Goal: Task Accomplishment & Management: Manage account settings

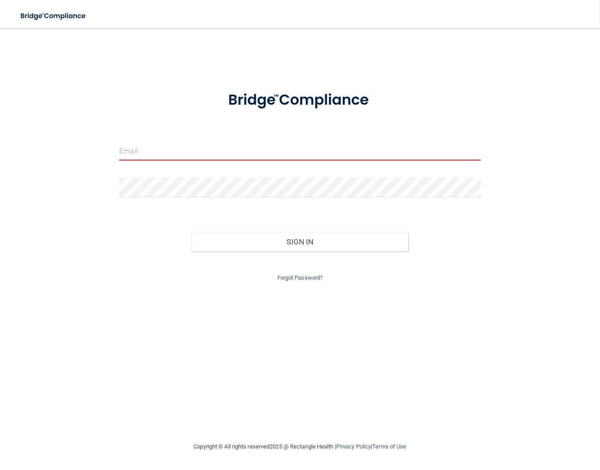
type input "[EMAIL_ADDRESS][DOMAIN_NAME]"
click at [36, 262] on div "[EMAIL_ADDRESS][DOMAIN_NAME] Invalid email/password. You don't have permission …" at bounding box center [300, 235] width 565 height 396
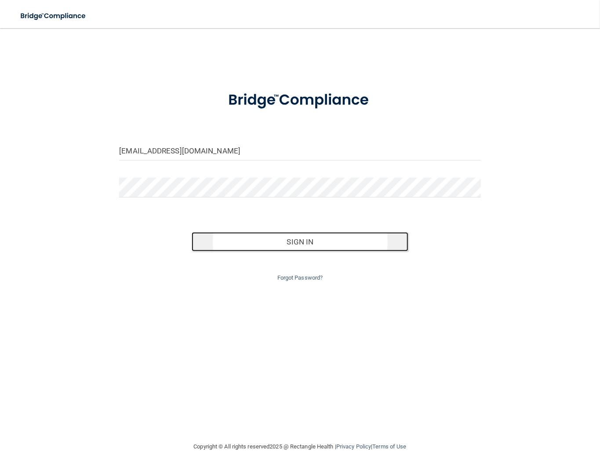
click at [349, 236] on button "Sign In" at bounding box center [300, 241] width 217 height 19
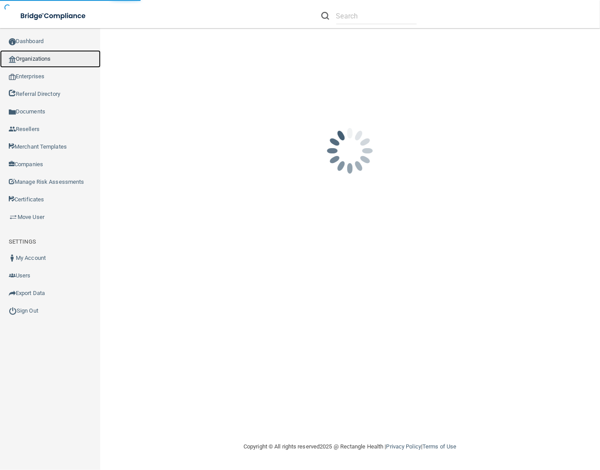
click at [53, 58] on link "Organizations" at bounding box center [50, 59] width 101 height 18
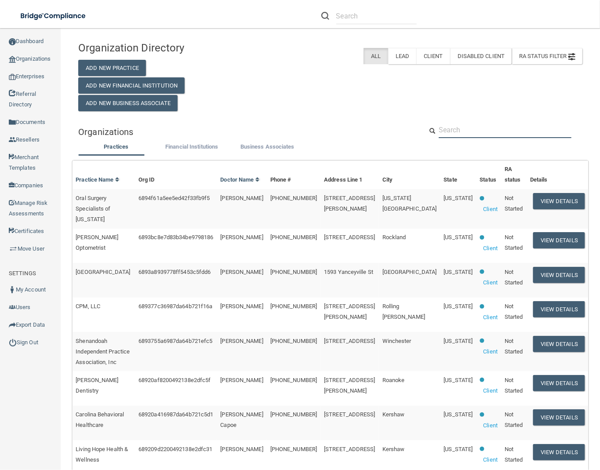
click at [481, 122] on input "text" at bounding box center [505, 130] width 133 height 16
paste input "bdbrettl3@gmail.com"
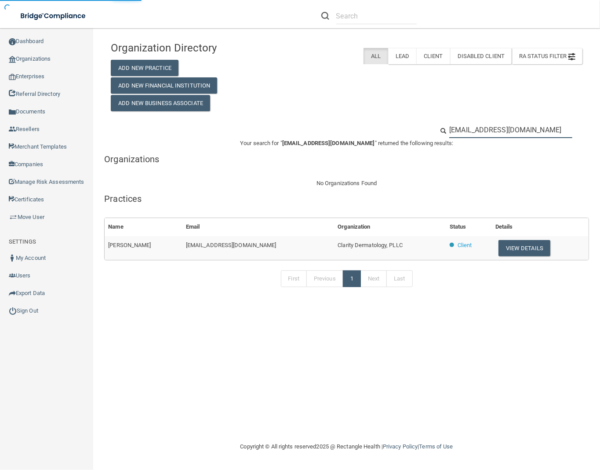
type input "bdbrettl3@gmail.com"
drag, startPoint x: 382, startPoint y: 240, endPoint x: 294, endPoint y: 250, distance: 88.6
click at [334, 250] on td "Clarity Dermatology, PLLC" at bounding box center [390, 248] width 112 height 24
copy span "Clarity Dermatology, PLLC"
click at [502, 244] on button "View Details" at bounding box center [525, 248] width 52 height 16
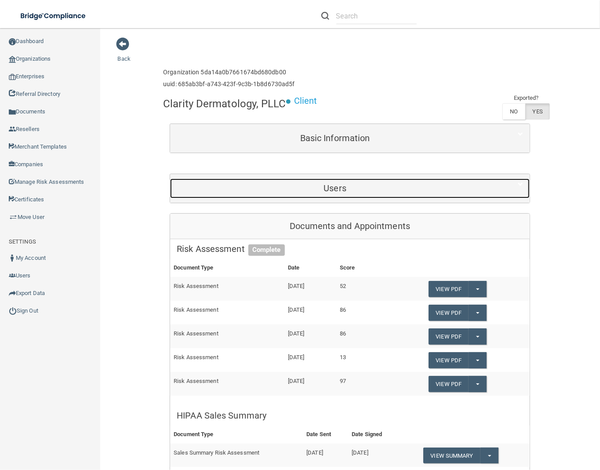
click at [375, 179] on div "Users" at bounding box center [335, 189] width 330 height 20
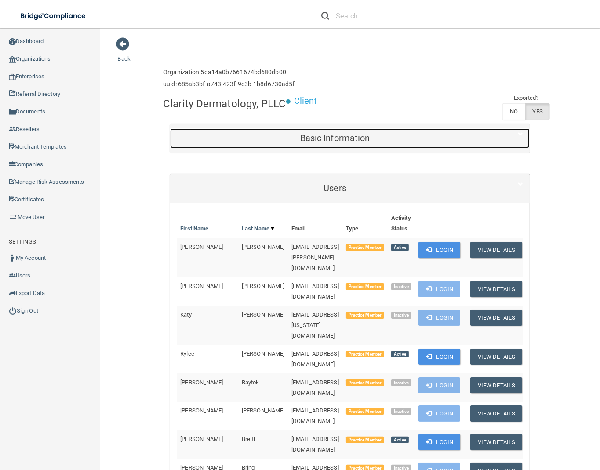
click at [363, 146] on div "Basic Information" at bounding box center [335, 138] width 330 height 20
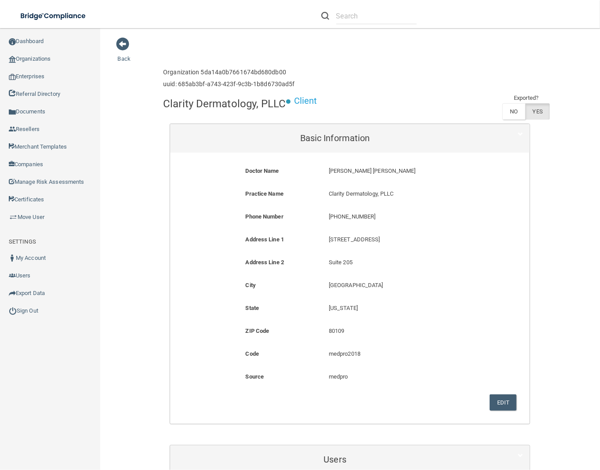
drag, startPoint x: 28, startPoint y: 357, endPoint x: 40, endPoint y: 354, distance: 12.8
click at [28, 357] on div "Compliance HIPAA Learn More! OSHA Learn More! PCI PCI Compliance Merchant Savin…" at bounding box center [50, 254] width 100 height 442
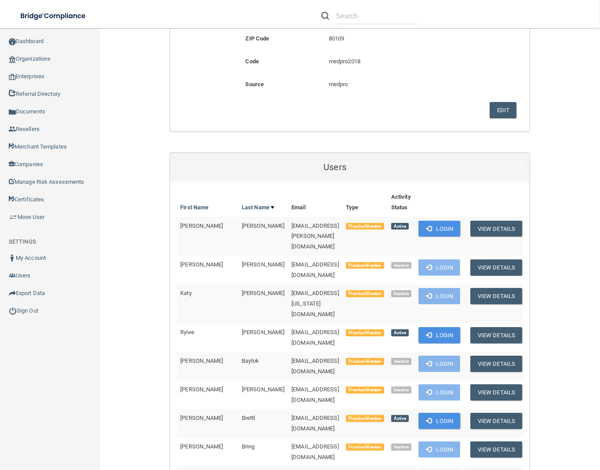
scroll to position [293, 0]
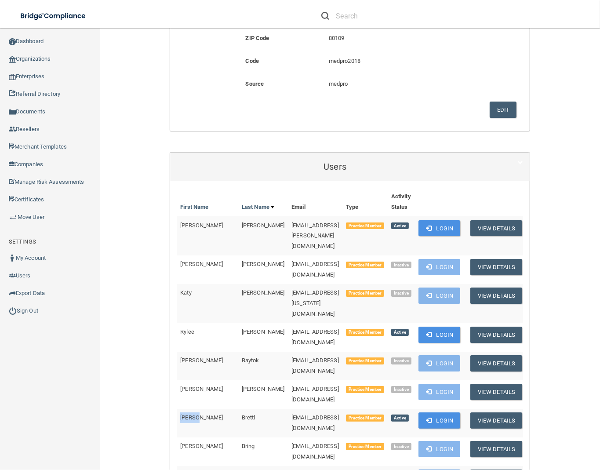
drag, startPoint x: 207, startPoint y: 373, endPoint x: 175, endPoint y: 372, distance: 32.1
click at [177, 409] on td "Breana" at bounding box center [208, 423] width 62 height 29
copy span "Breana"
click at [3, 386] on div "Compliance HIPAA Learn More! OSHA Learn More! PCI PCI Compliance Merchant Savin…" at bounding box center [50, 254] width 100 height 442
drag, startPoint x: 191, startPoint y: 376, endPoint x: 175, endPoint y: 377, distance: 16.3
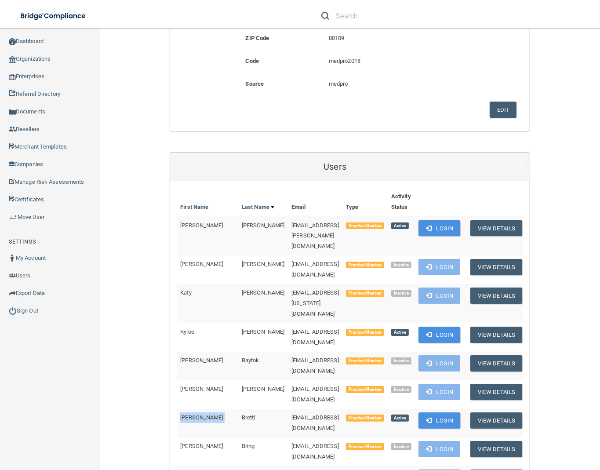
click at [177, 409] on tr "Breana Brettl bdbrettl3@gmail.com Practice Member Active Login View Details" at bounding box center [351, 423] width 349 height 29
copy td "Breana"
click at [450, 412] on button "Login" at bounding box center [440, 420] width 42 height 16
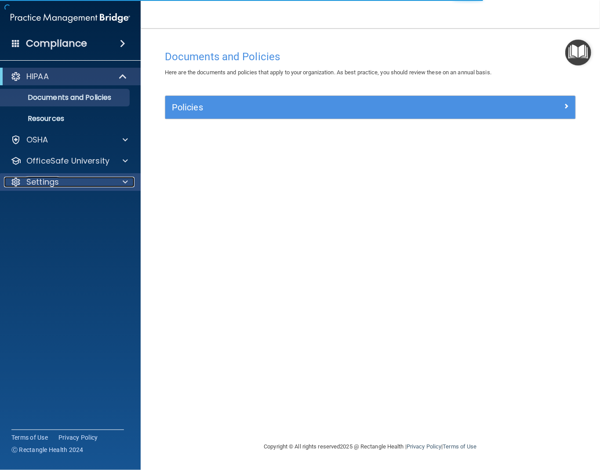
click at [96, 178] on div "Settings" at bounding box center [58, 182] width 109 height 11
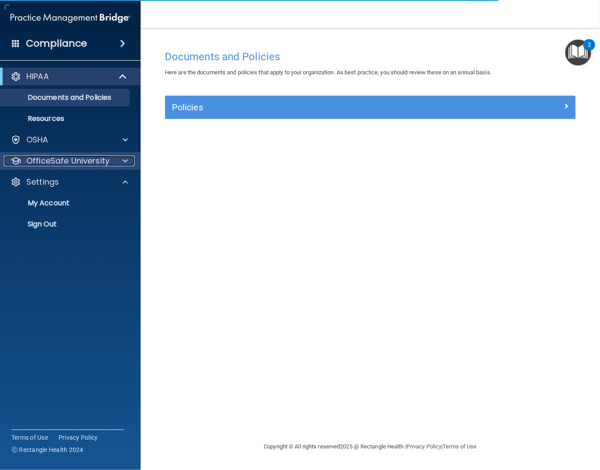
click at [76, 158] on p "OfficeSafe University" at bounding box center [67, 161] width 83 height 11
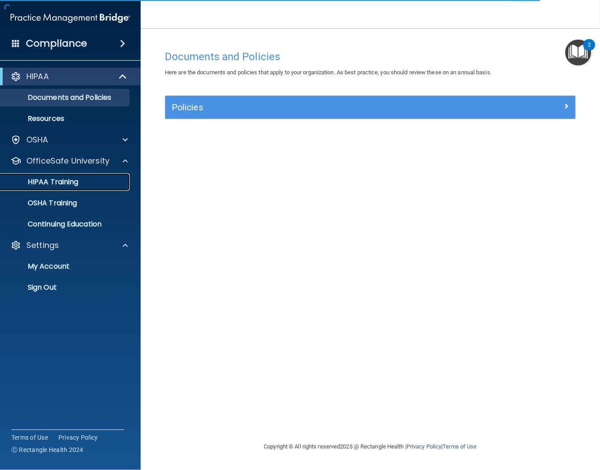
click at [67, 183] on p "HIPAA Training" at bounding box center [42, 182] width 73 height 9
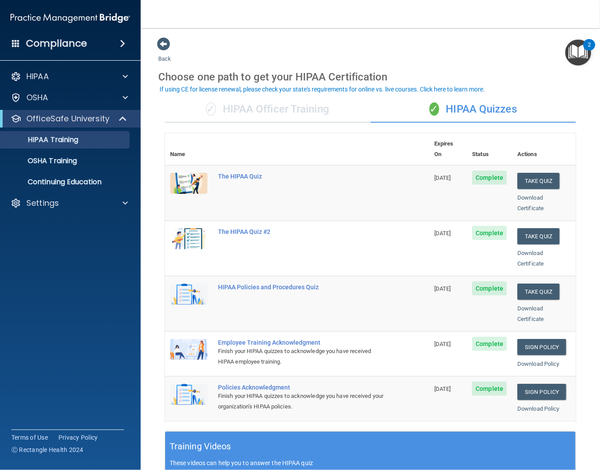
click at [299, 110] on div "✓ HIPAA Officer Training" at bounding box center [268, 109] width 206 height 26
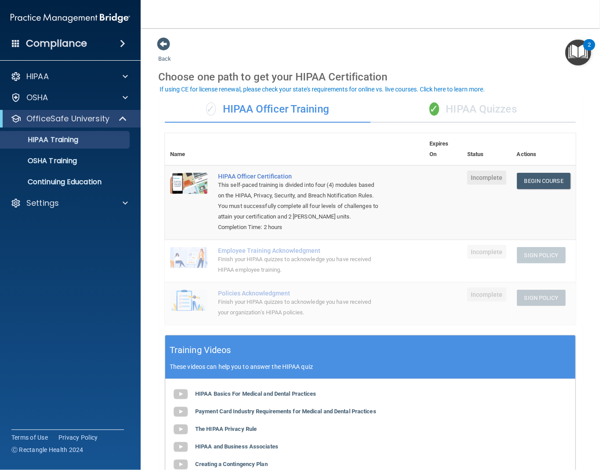
click at [412, 104] on div "✓ HIPAA Quizzes" at bounding box center [474, 109] width 206 height 26
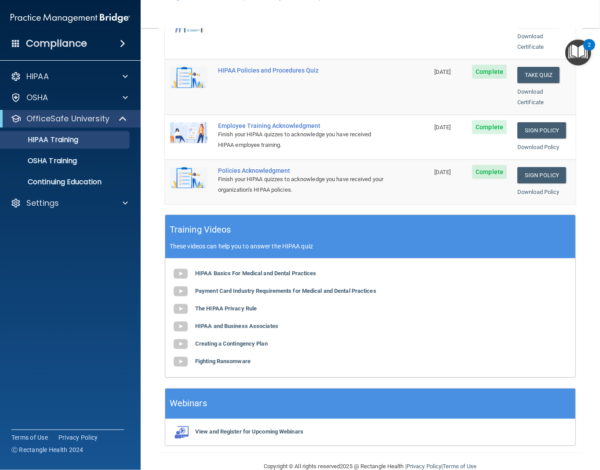
scroll to position [224, 0]
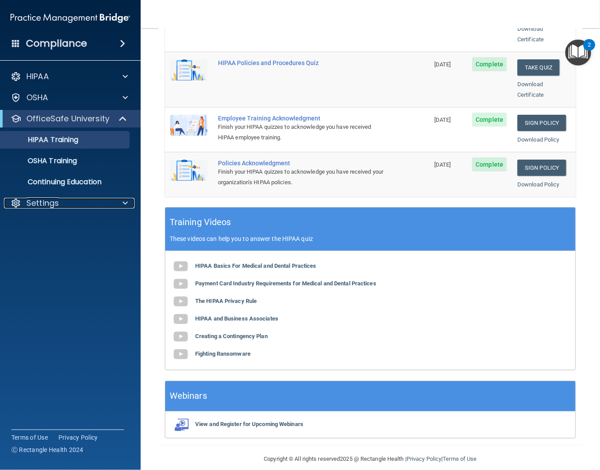
drag, startPoint x: 78, startPoint y: 205, endPoint x: 75, endPoint y: 240, distance: 34.9
click at [78, 205] on div "Settings" at bounding box center [58, 203] width 109 height 11
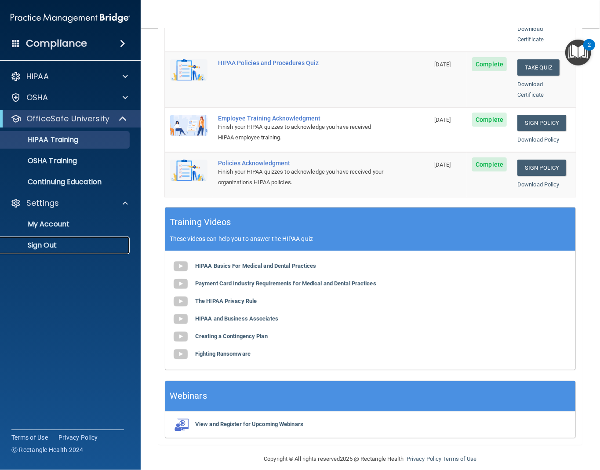
click at [60, 238] on link "Sign Out" at bounding box center [60, 246] width 138 height 18
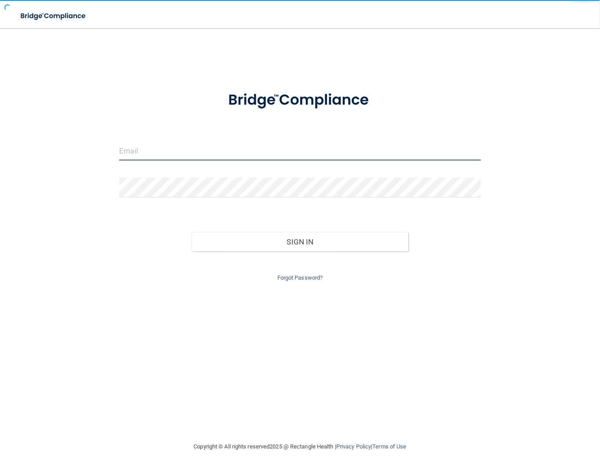
type input "[EMAIL_ADDRESS][DOMAIN_NAME]"
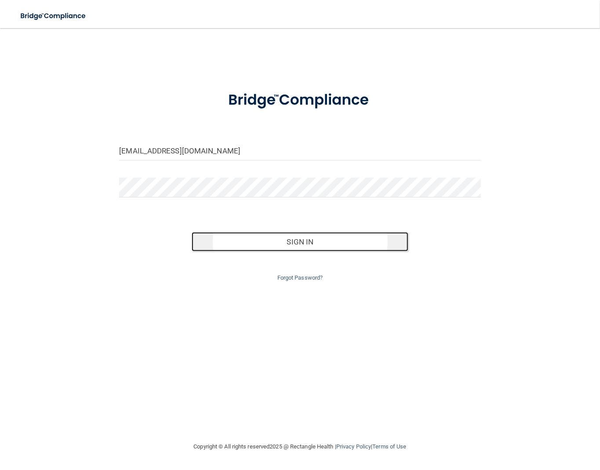
click at [334, 233] on button "Sign In" at bounding box center [300, 241] width 217 height 19
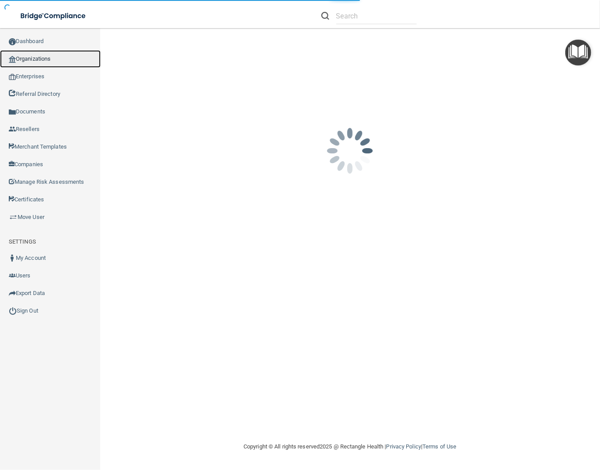
click at [53, 52] on link "Organizations" at bounding box center [50, 59] width 101 height 18
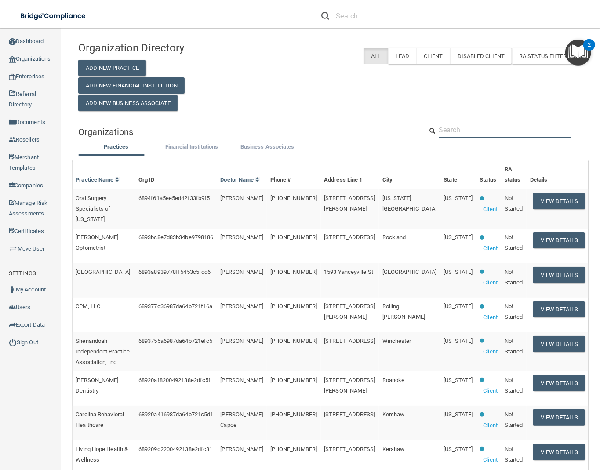
click at [470, 129] on input "text" at bounding box center [505, 130] width 133 height 16
paste input "[PERSON_NAME][EMAIL_ADDRESS][PERSON_NAME][DOMAIN_NAME]"
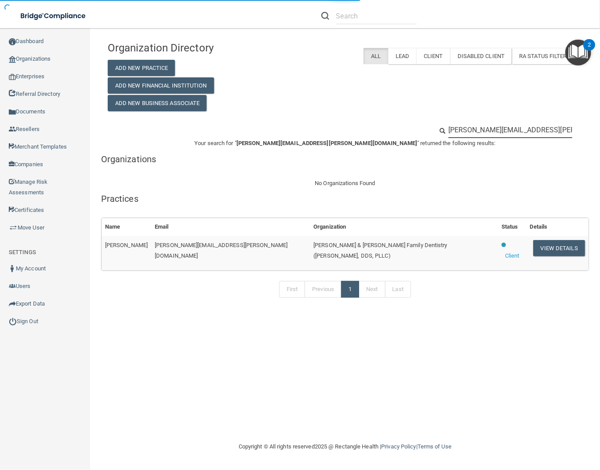
type input "[PERSON_NAME][EMAIL_ADDRESS][PERSON_NAME][DOMAIN_NAME]"
drag, startPoint x: 384, startPoint y: 246, endPoint x: 254, endPoint y: 248, distance: 129.7
click at [310, 248] on td "[PERSON_NAME] & [PERSON_NAME] Family Dentistry ([PERSON_NAME], DDS, PLLC)" at bounding box center [404, 253] width 188 height 35
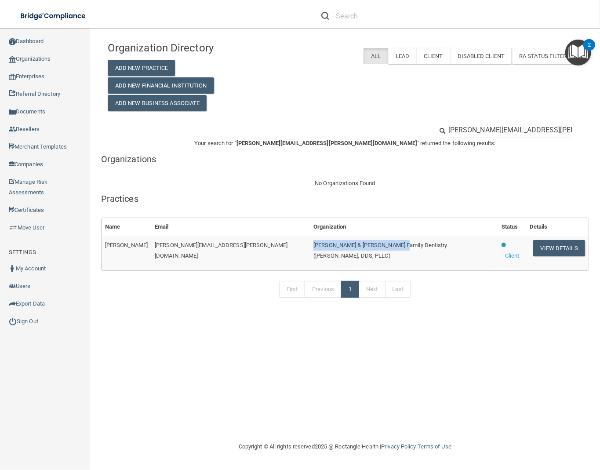
drag, startPoint x: 256, startPoint y: 246, endPoint x: 336, endPoint y: 237, distance: 81.0
click at [336, 237] on td "[PERSON_NAME] & [PERSON_NAME] Family Dentistry ([PERSON_NAME], DDS, PLLC)" at bounding box center [404, 253] width 188 height 35
copy span "[PERSON_NAME] & [PERSON_NAME] Family Dentistry"
drag, startPoint x: 187, startPoint y: 275, endPoint x: 299, endPoint y: 257, distance: 113.6
click at [187, 274] on div "First Previous 1 Next Last" at bounding box center [345, 291] width 501 height 40
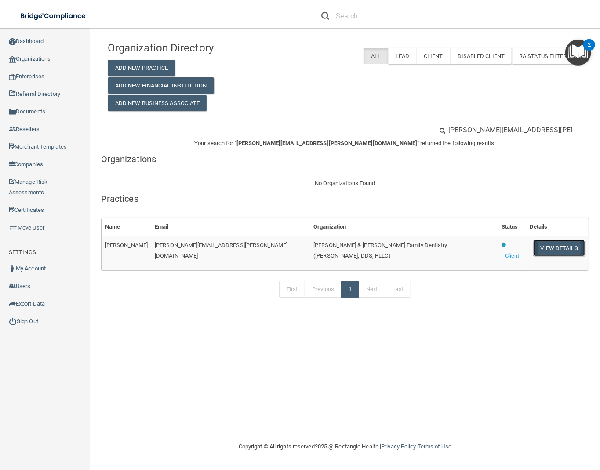
click at [533, 248] on button "View Details" at bounding box center [559, 248] width 52 height 16
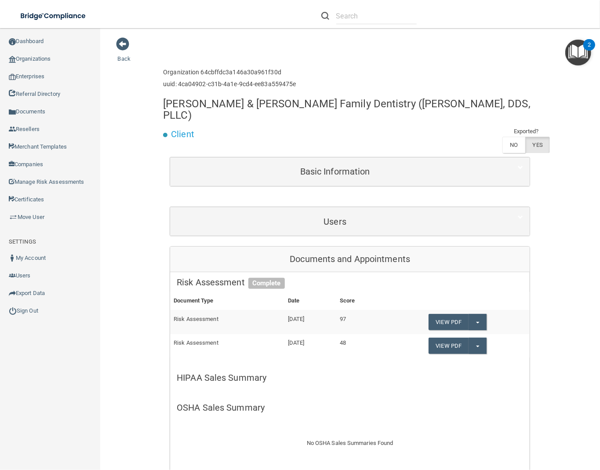
click at [342, 207] on div "Users" at bounding box center [350, 221] width 360 height 29
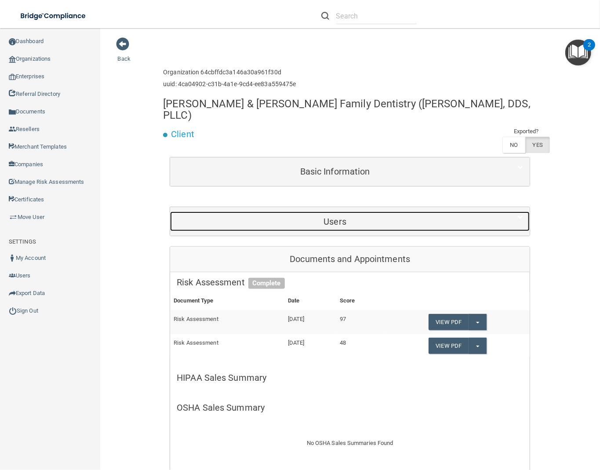
click at [342, 217] on h5 "Users" at bounding box center [335, 222] width 317 height 10
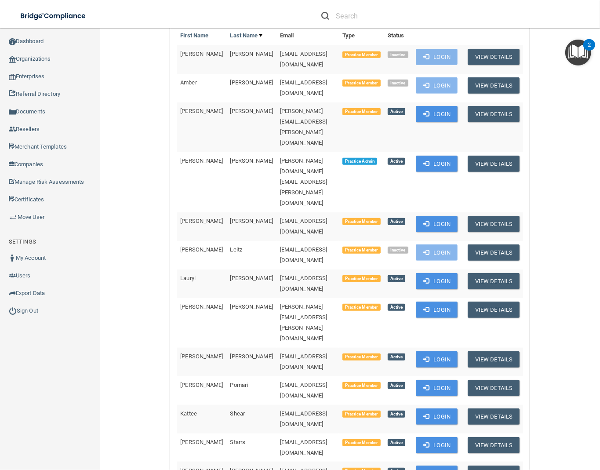
scroll to position [234, 0]
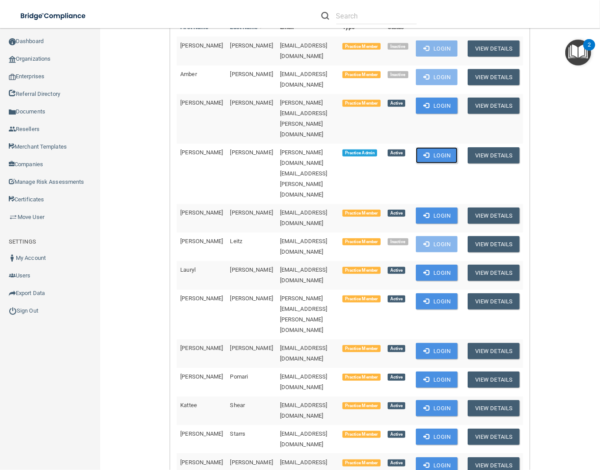
click at [432, 147] on button "Login" at bounding box center [437, 155] width 42 height 16
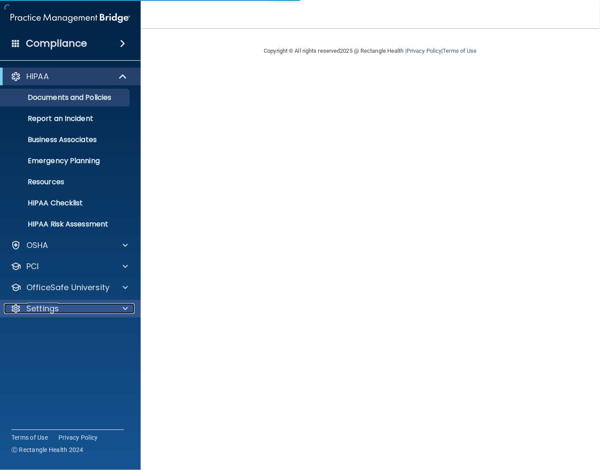
click at [73, 309] on div "Settings" at bounding box center [58, 308] width 109 height 11
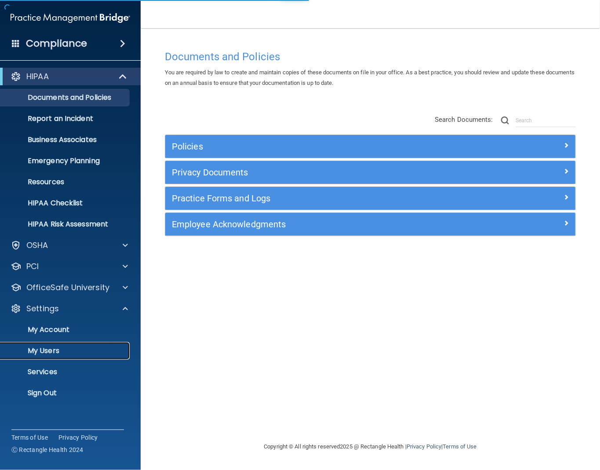
click at [71, 348] on p "My Users" at bounding box center [66, 350] width 120 height 9
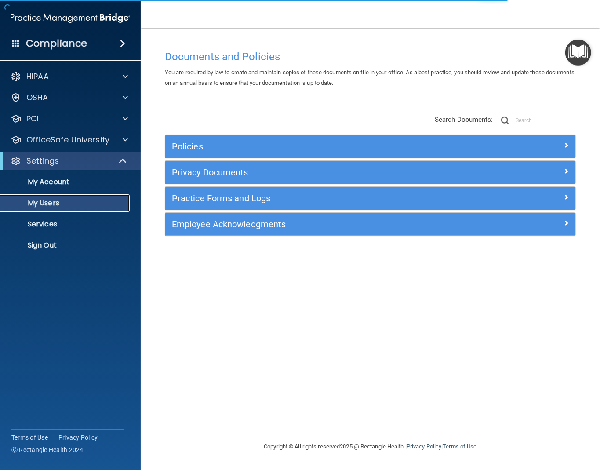
select select "20"
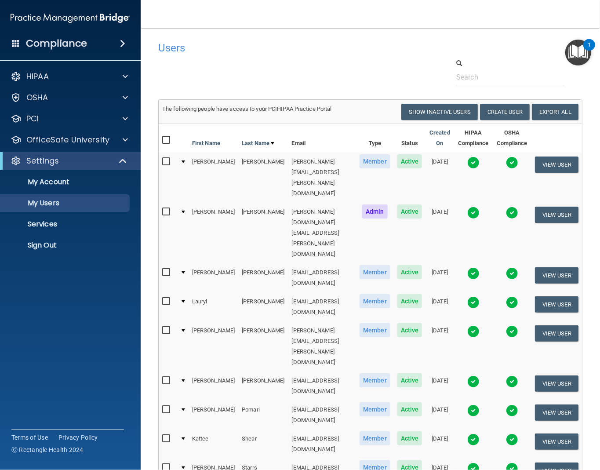
click at [467, 166] on img at bounding box center [473, 163] width 12 height 12
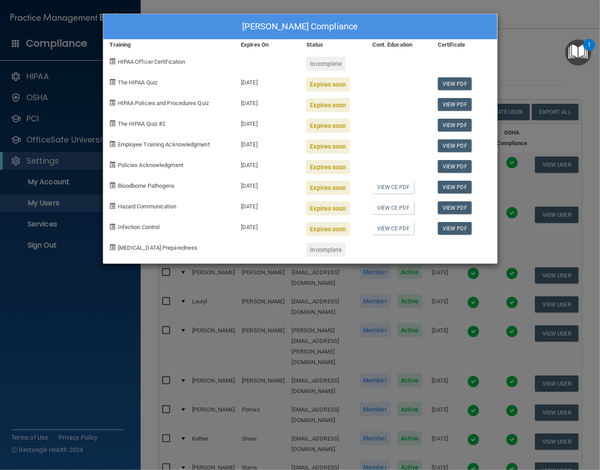
click at [514, 39] on div "Danielle Faix's Compliance Training Expires On Status Cont. Education Certifica…" at bounding box center [300, 235] width 600 height 470
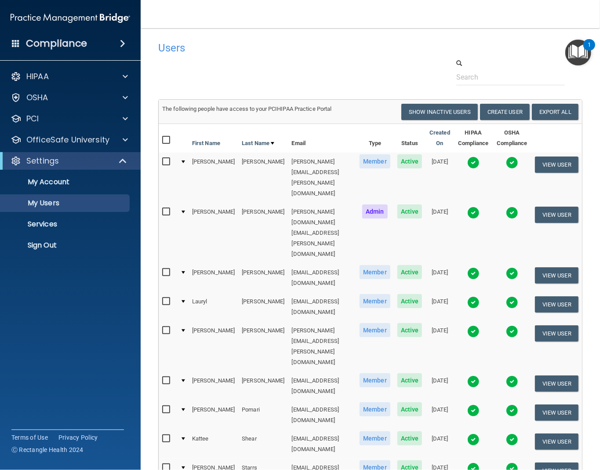
click at [507, 160] on img at bounding box center [512, 163] width 12 height 12
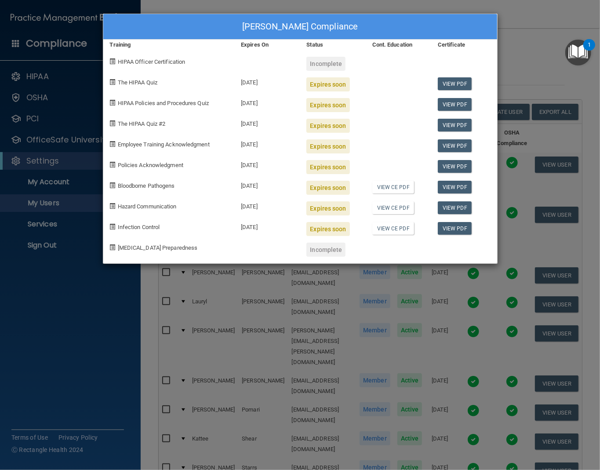
click at [510, 63] on div "Danielle Faix's Compliance Training Expires On Status Cont. Education Certifica…" at bounding box center [300, 235] width 600 height 470
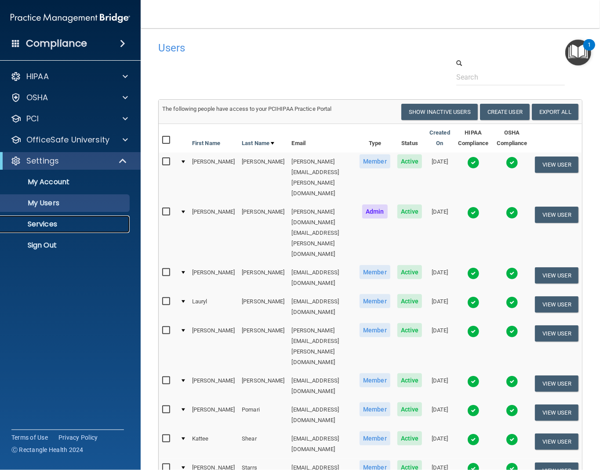
click at [6, 233] on link "Services" at bounding box center [60, 224] width 138 height 18
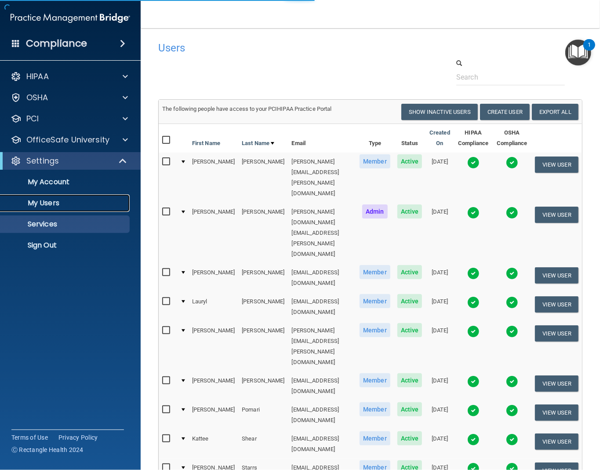
click at [54, 203] on p "My Users" at bounding box center [66, 203] width 120 height 9
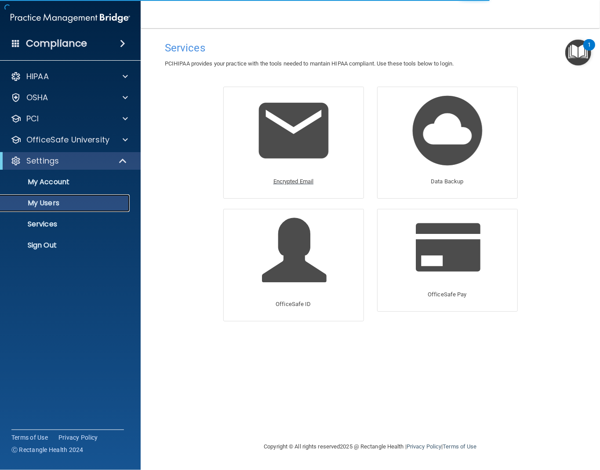
select select "20"
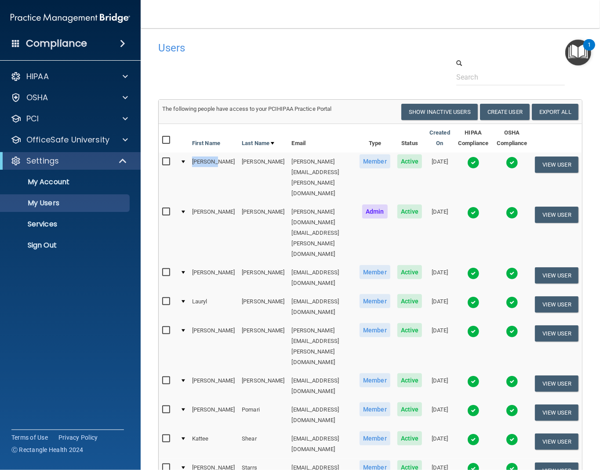
drag, startPoint x: 212, startPoint y: 162, endPoint x: 192, endPoint y: 163, distance: 19.8
click at [192, 163] on td "[PERSON_NAME]" at bounding box center [214, 178] width 50 height 50
copy td "[PERSON_NAME]"
drag, startPoint x: 329, startPoint y: 159, endPoint x: 254, endPoint y: 162, distance: 75.7
click at [288, 162] on td "[PERSON_NAME][EMAIL_ADDRESS][PERSON_NAME][DOMAIN_NAME]" at bounding box center [322, 178] width 68 height 50
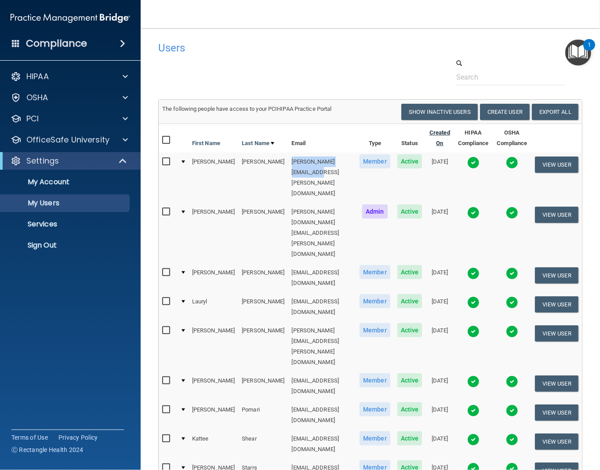
copy td "[PERSON_NAME][EMAIL_ADDRESS][PERSON_NAME][DOMAIN_NAME]"
click at [544, 161] on button "View User" at bounding box center [557, 165] width 44 height 16
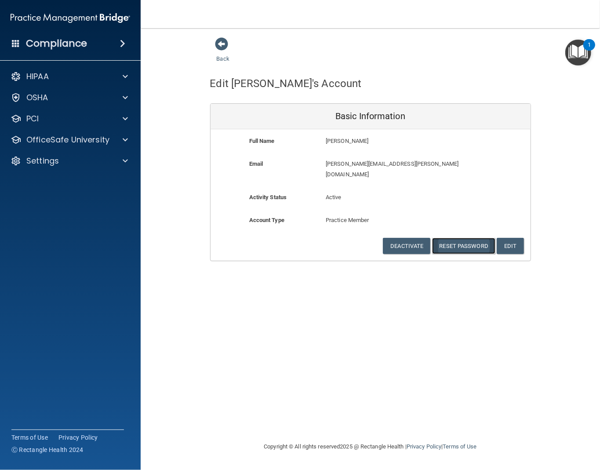
click at [464, 238] on button "Reset Password" at bounding box center [463, 246] width 63 height 16
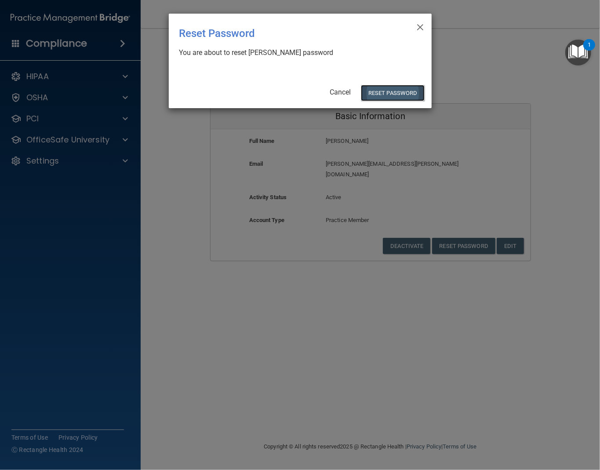
click at [382, 95] on button "Reset Password" at bounding box center [392, 93] width 63 height 16
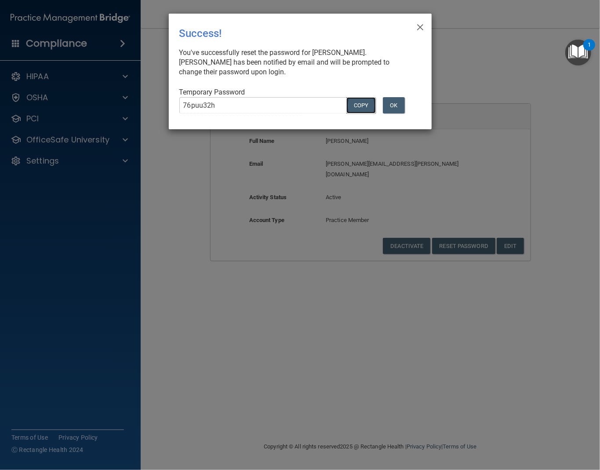
click at [354, 101] on button "COPY" at bounding box center [360, 105] width 29 height 16
click at [398, 103] on button "OK" at bounding box center [394, 105] width 22 height 16
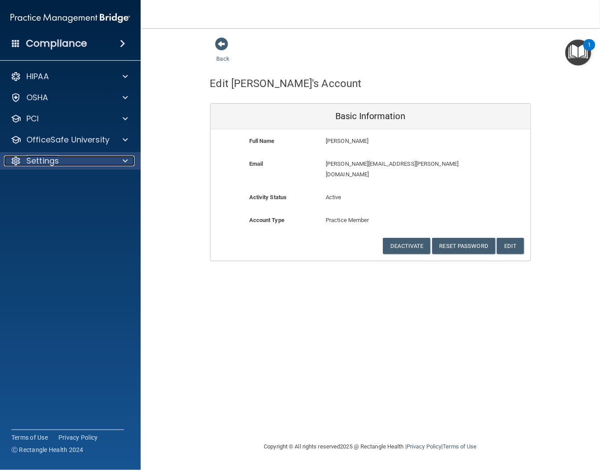
click at [75, 164] on div "Settings" at bounding box center [58, 161] width 109 height 11
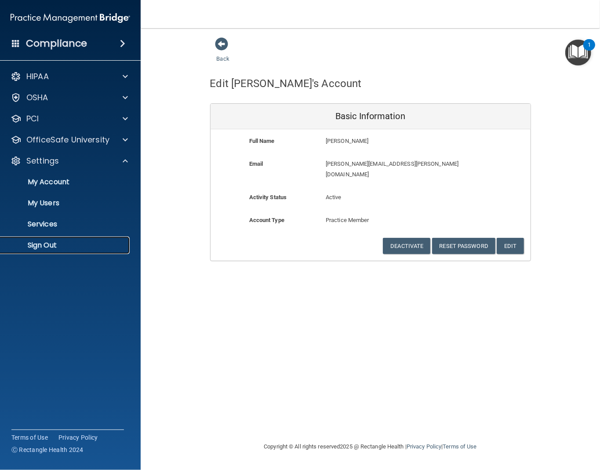
click at [71, 239] on link "Sign Out" at bounding box center [60, 246] width 138 height 18
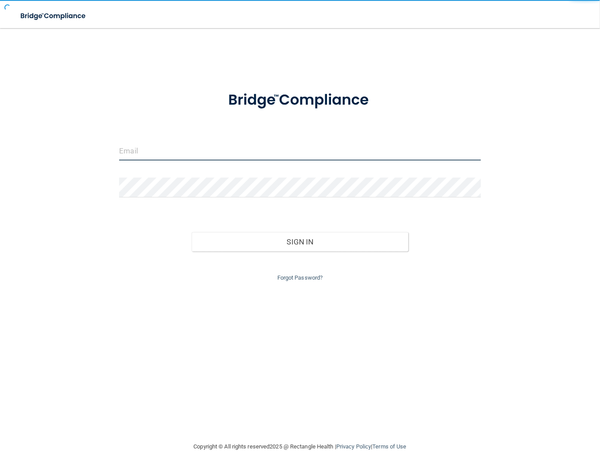
type input "[EMAIL_ADDRESS][DOMAIN_NAME]"
